Goal: Find specific page/section: Find specific page/section

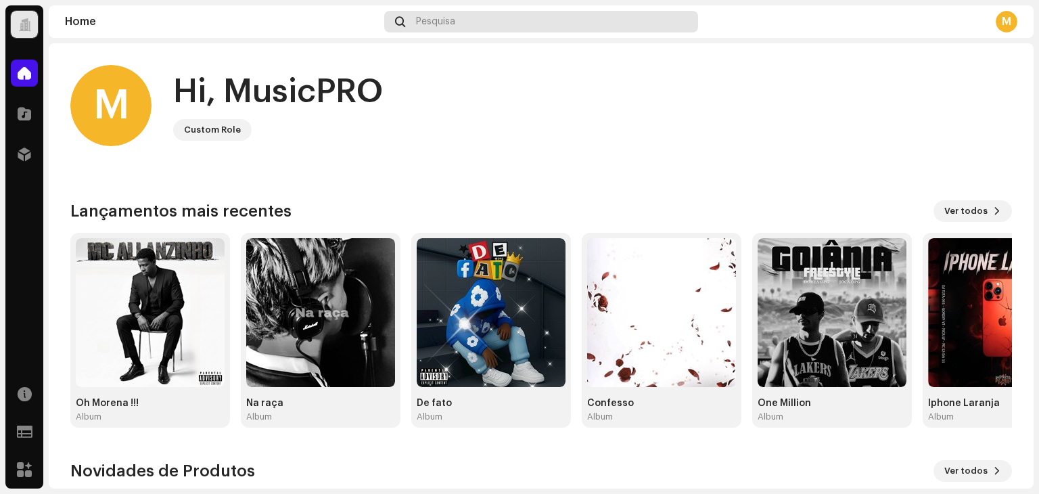
click at [472, 26] on div "Pesquisa" at bounding box center [541, 22] width 314 height 22
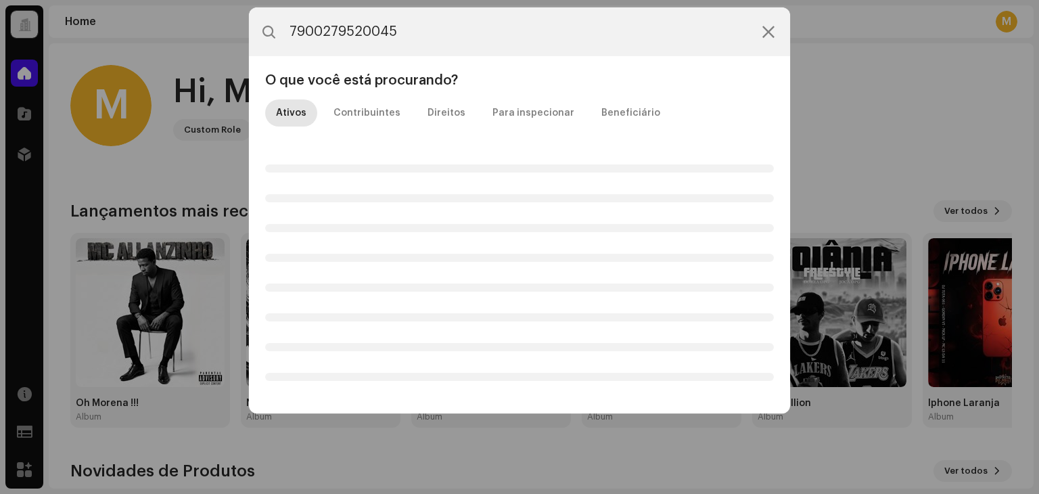
type input "7900279520045"
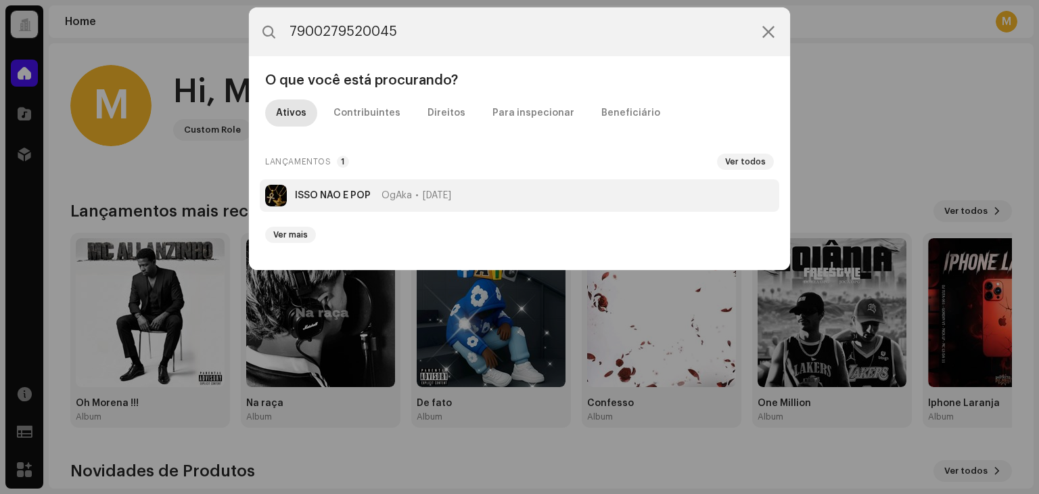
click at [377, 196] on div "ISSO NÃO É POP OgAka [DATE]" at bounding box center [373, 195] width 156 height 11
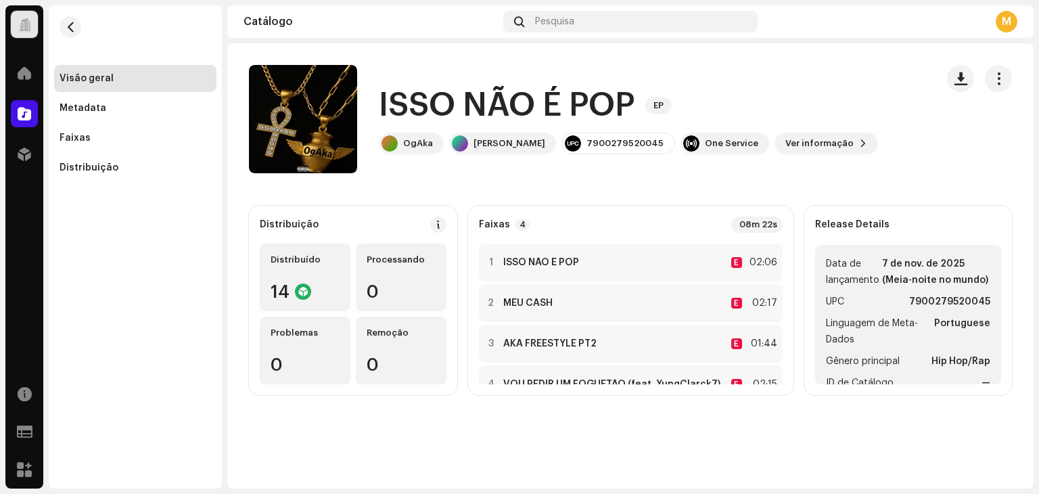
click at [538, 7] on div "Catálogo Pesquisa M" at bounding box center [630, 21] width 806 height 32
click at [549, 18] on span "Pesquisa" at bounding box center [554, 21] width 39 height 11
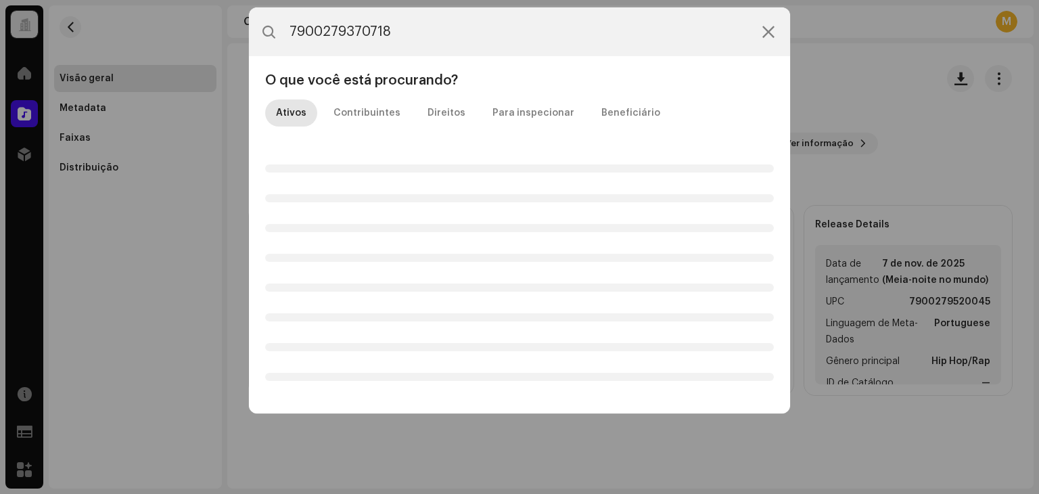
type input "7900279370718"
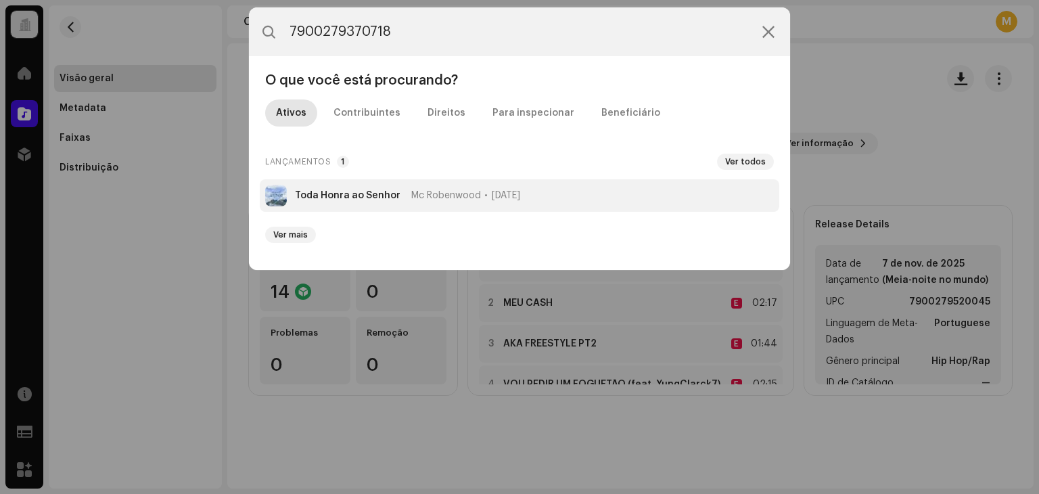
click at [338, 182] on li "Toda Honra ao Senhor Mc Robenwood [DATE]" at bounding box center [520, 195] width 520 height 32
